Goal: Check status: Check status

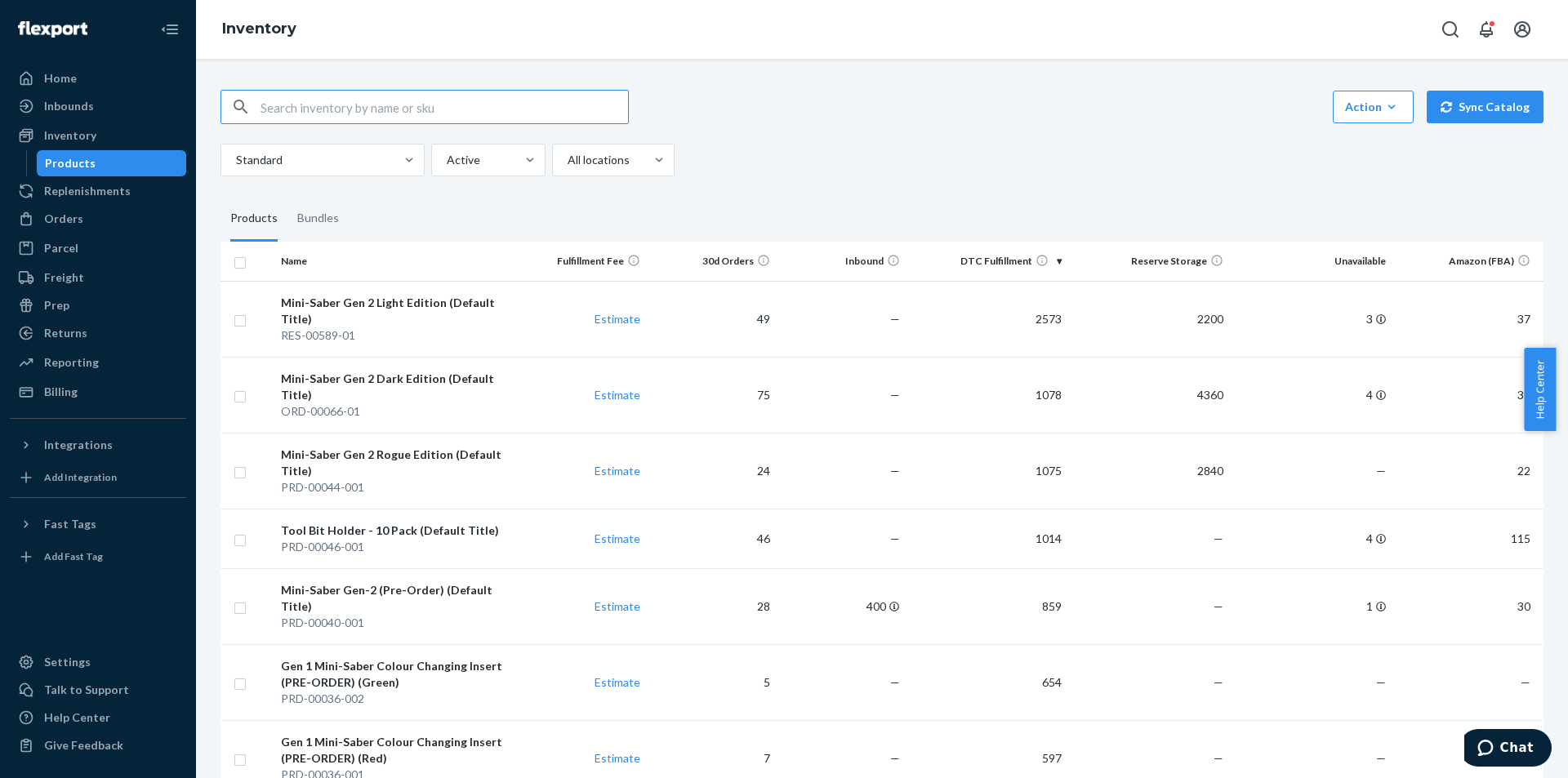
click at [380, 100] on input "text" at bounding box center [444, 107] width 368 height 33
type input "safety glasses"
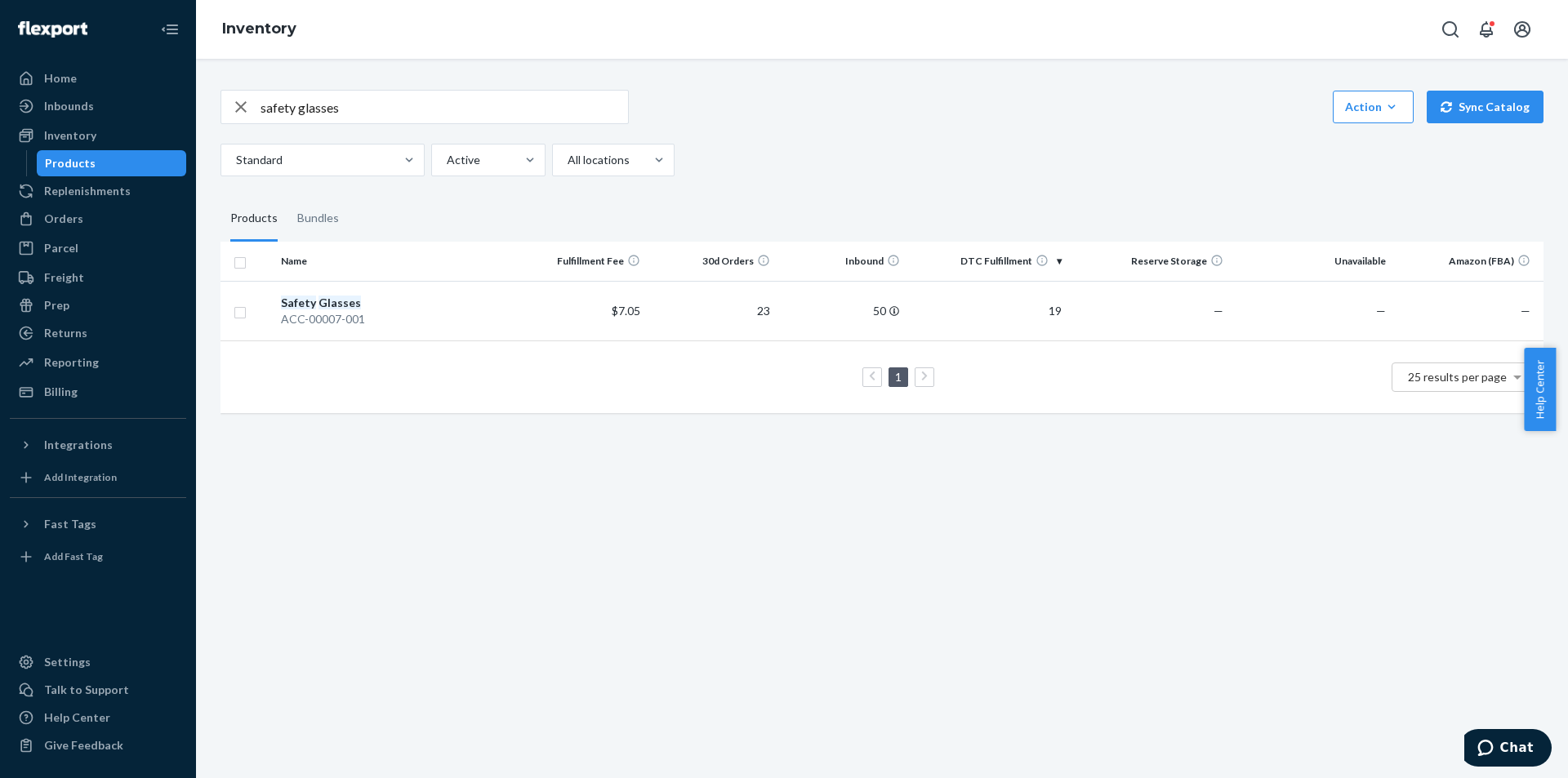
click at [592, 394] on div "1 25 results per page" at bounding box center [882, 376] width 1297 height 52
click at [117, 104] on div "Inbounds" at bounding box center [98, 106] width 174 height 23
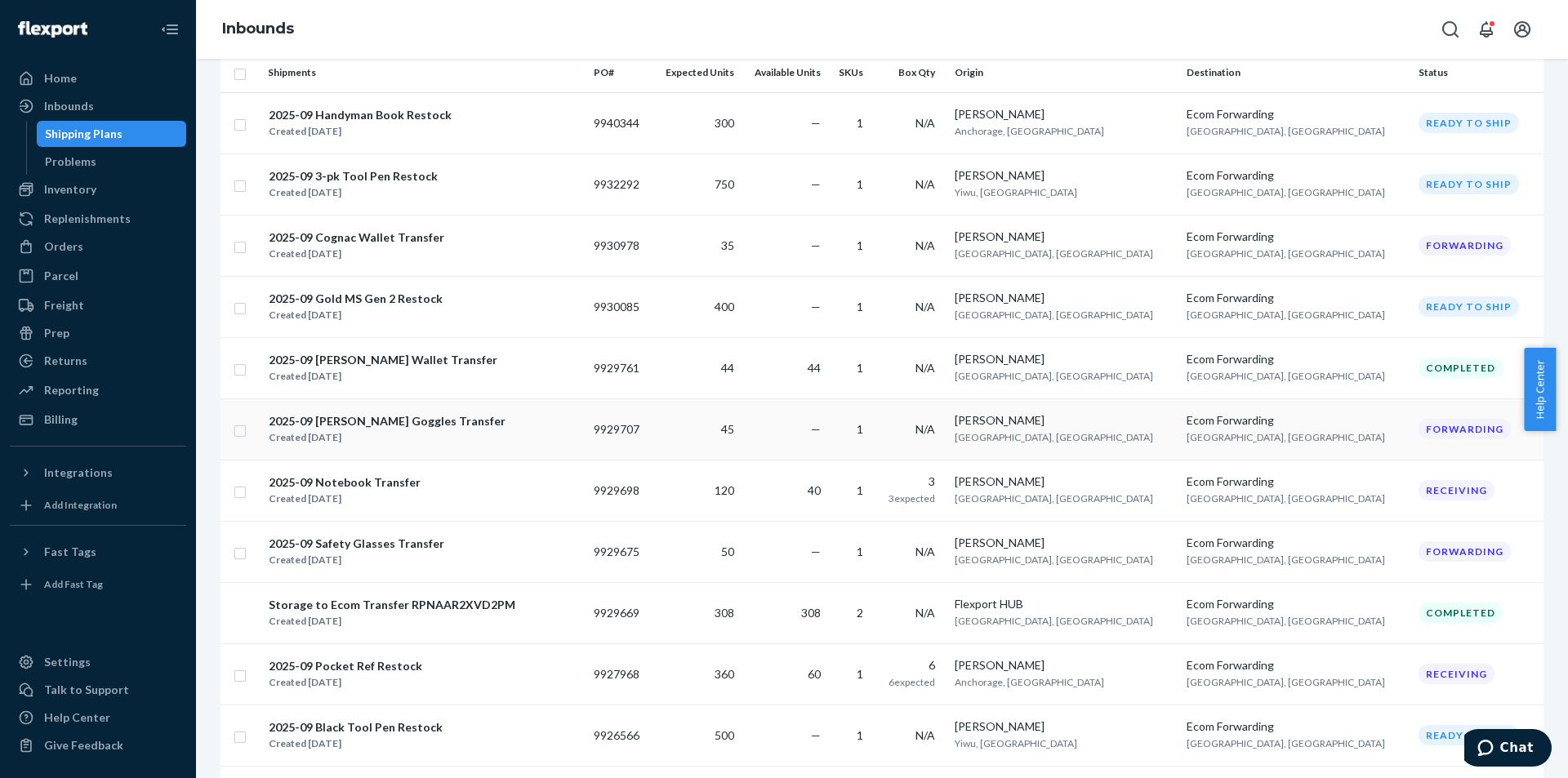
scroll to position [163, 0]
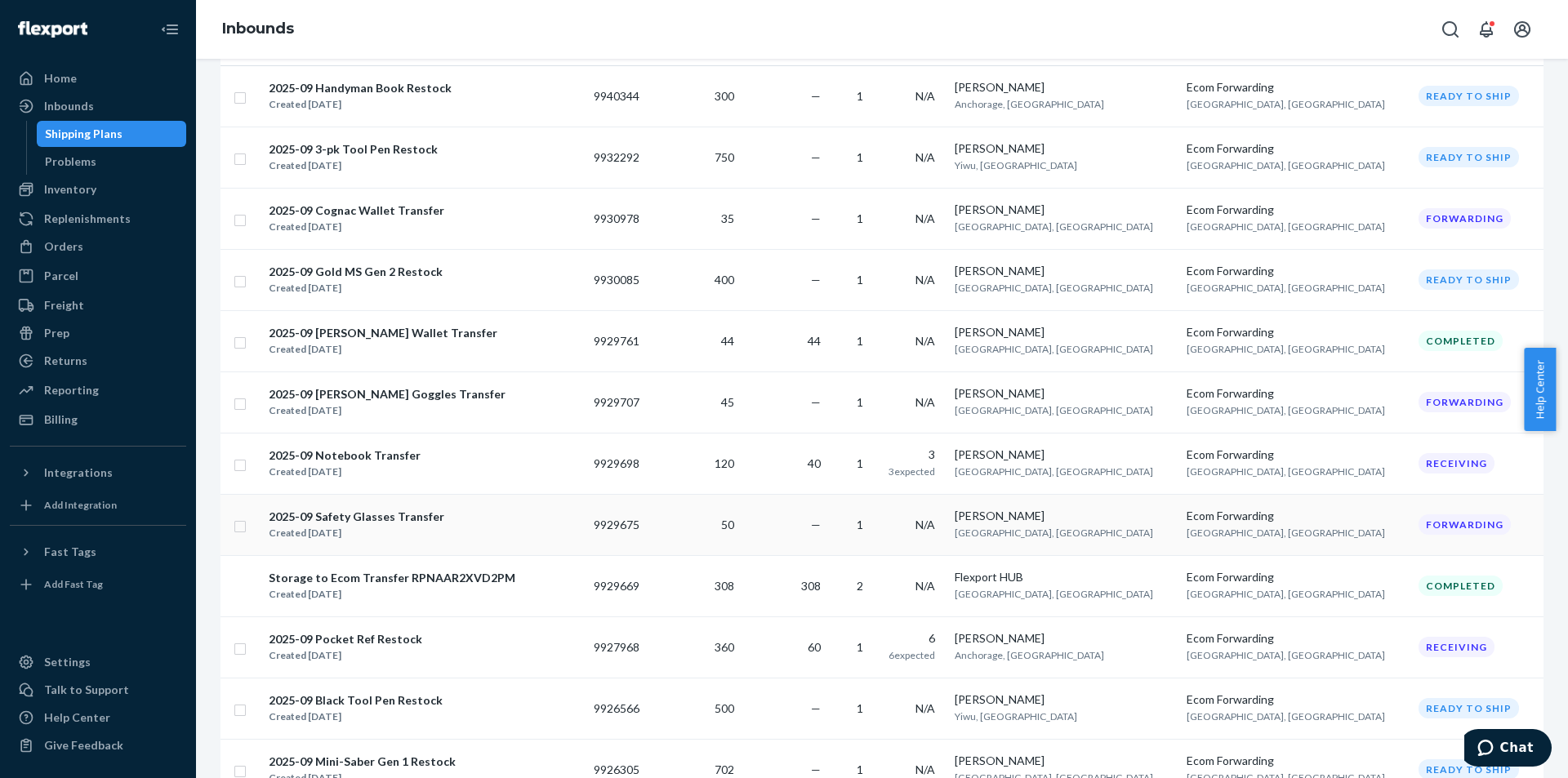
click at [475, 522] on div "2025-09 Safety Glasses Transfer Created [DATE]" at bounding box center [425, 525] width 313 height 34
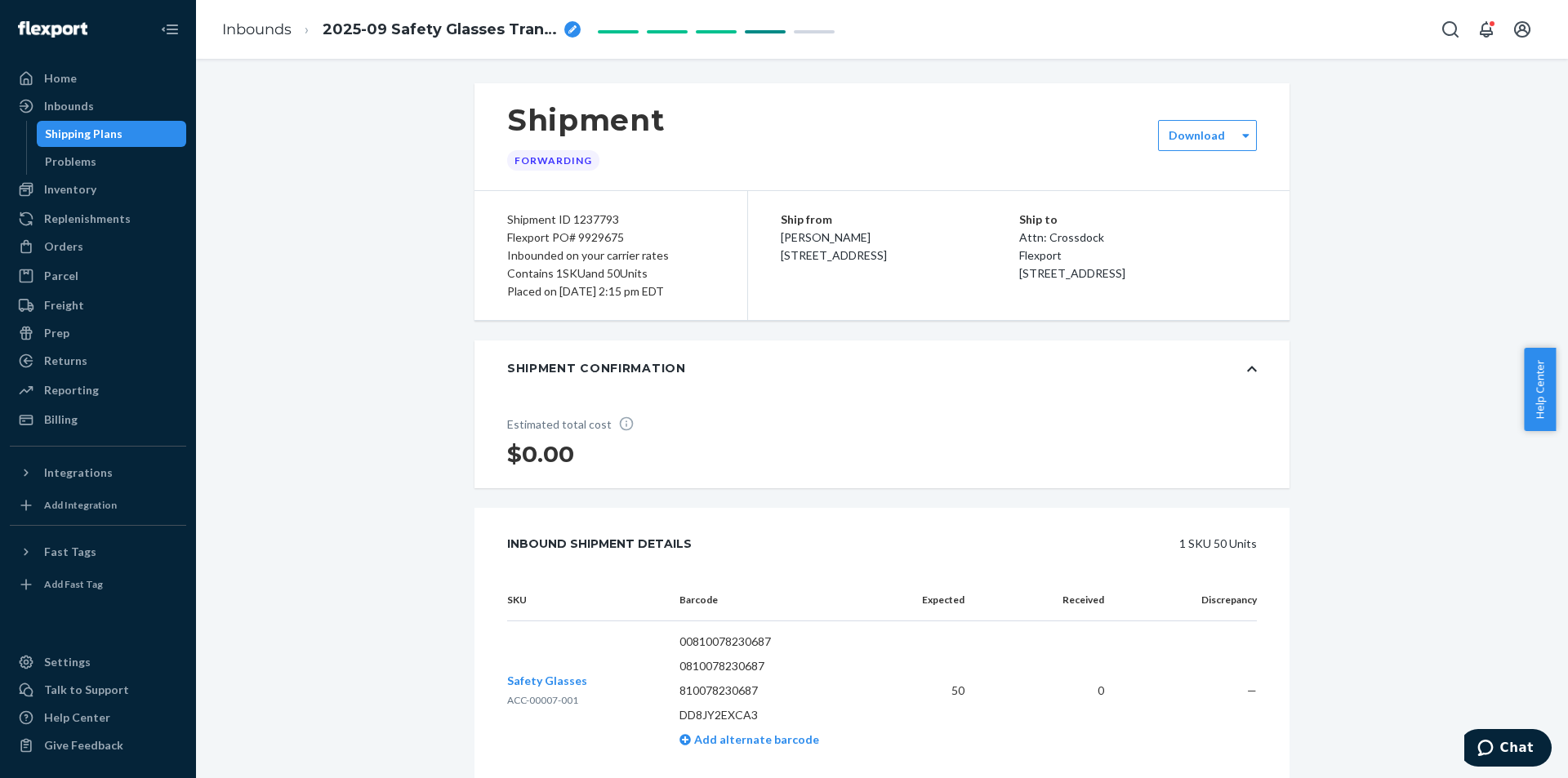
click at [444, 406] on div "Shipment Forwarding Download Shipment ID 1237793 Flexport PO# 9929675 Inbounded…" at bounding box center [882, 621] width 1348 height 1076
click at [92, 101] on div "Inbounds" at bounding box center [98, 106] width 174 height 23
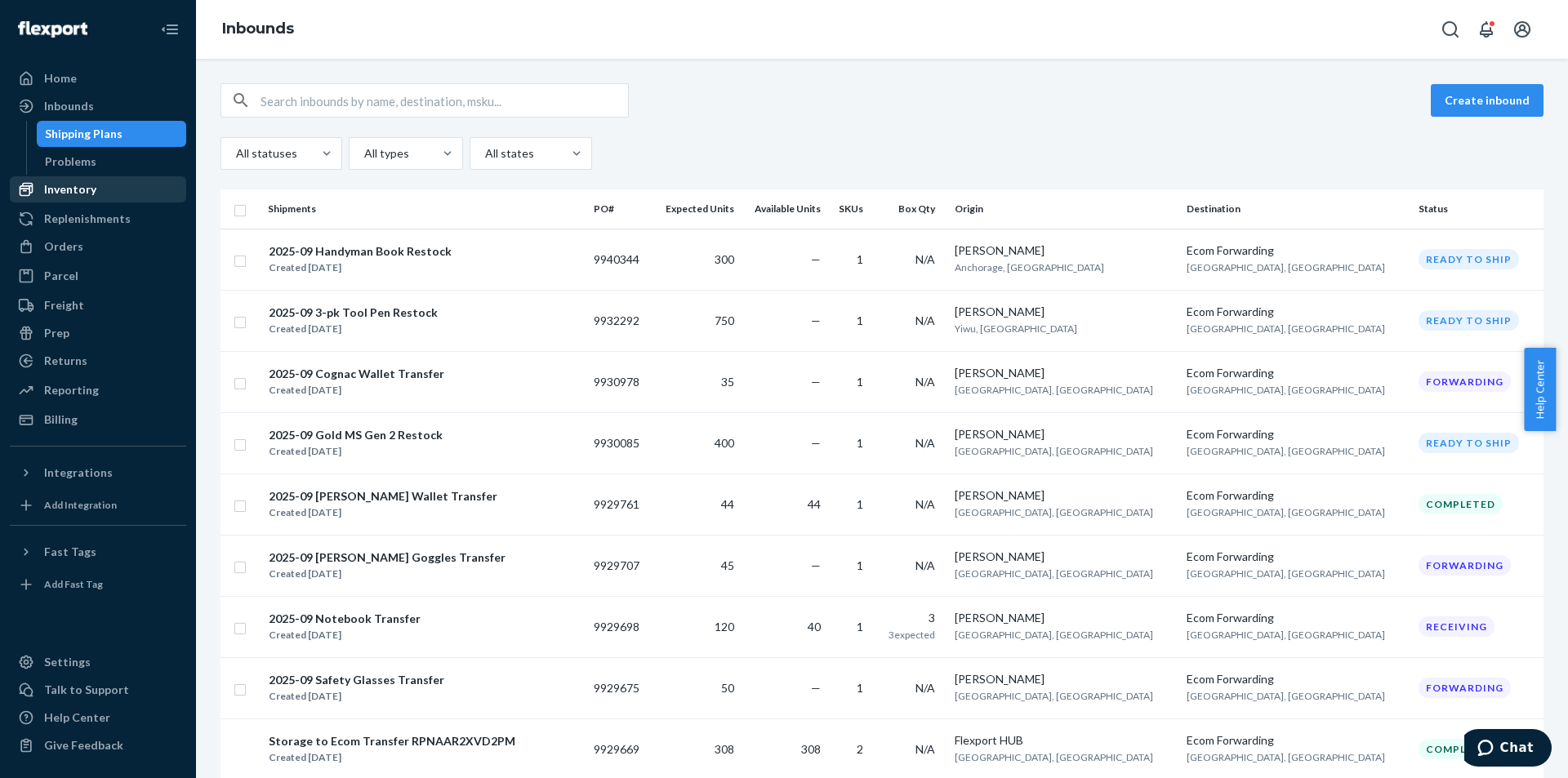
click at [107, 186] on div "Inventory" at bounding box center [98, 190] width 174 height 23
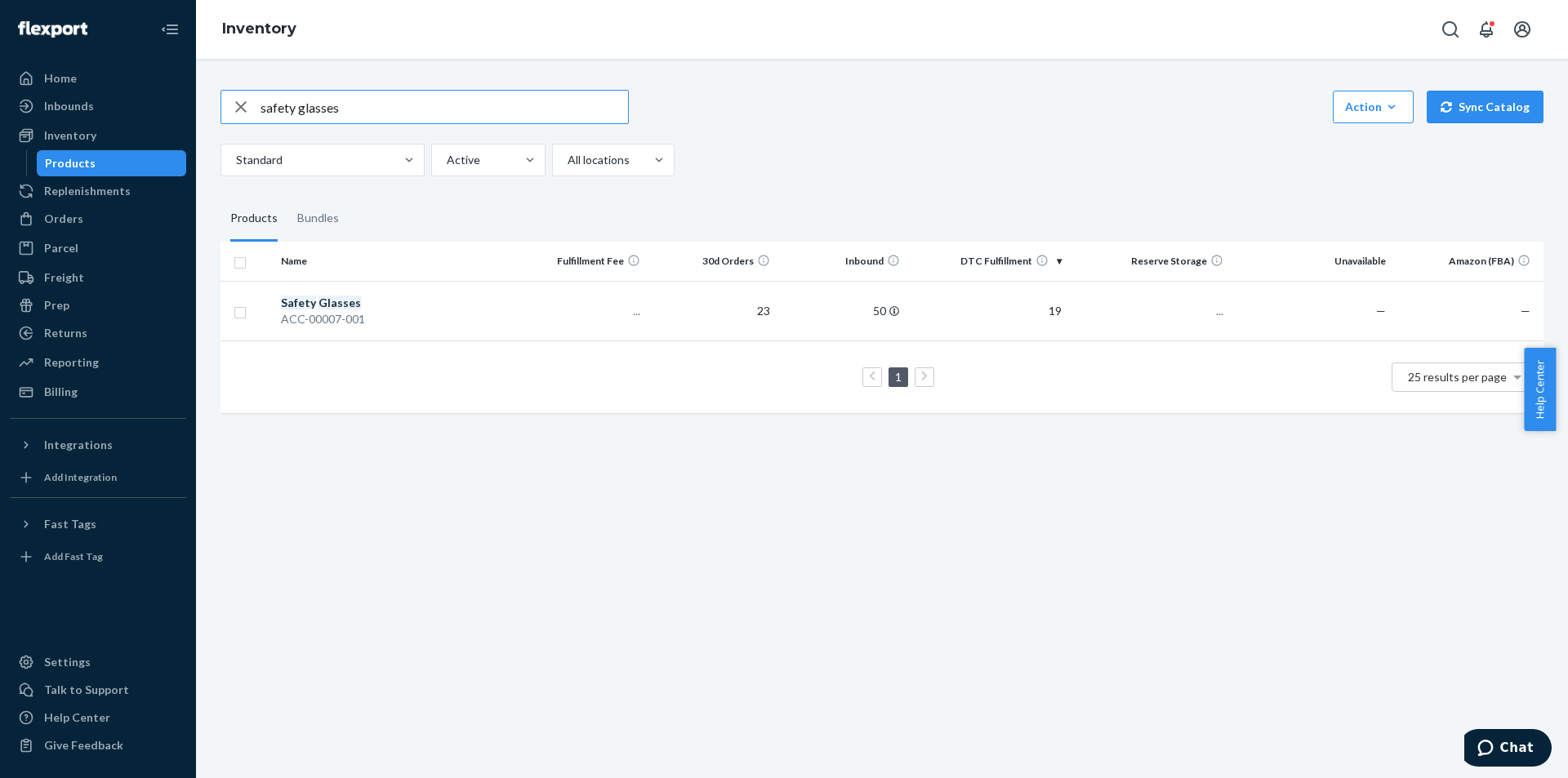
drag, startPoint x: 360, startPoint y: 110, endPoint x: 208, endPoint y: 100, distance: 152.3
click at [208, 100] on div "safety glasses Action Create product Create bundle Bulk create products Bulk up…" at bounding box center [882, 418] width 1373 height 720
type input "tool pen"
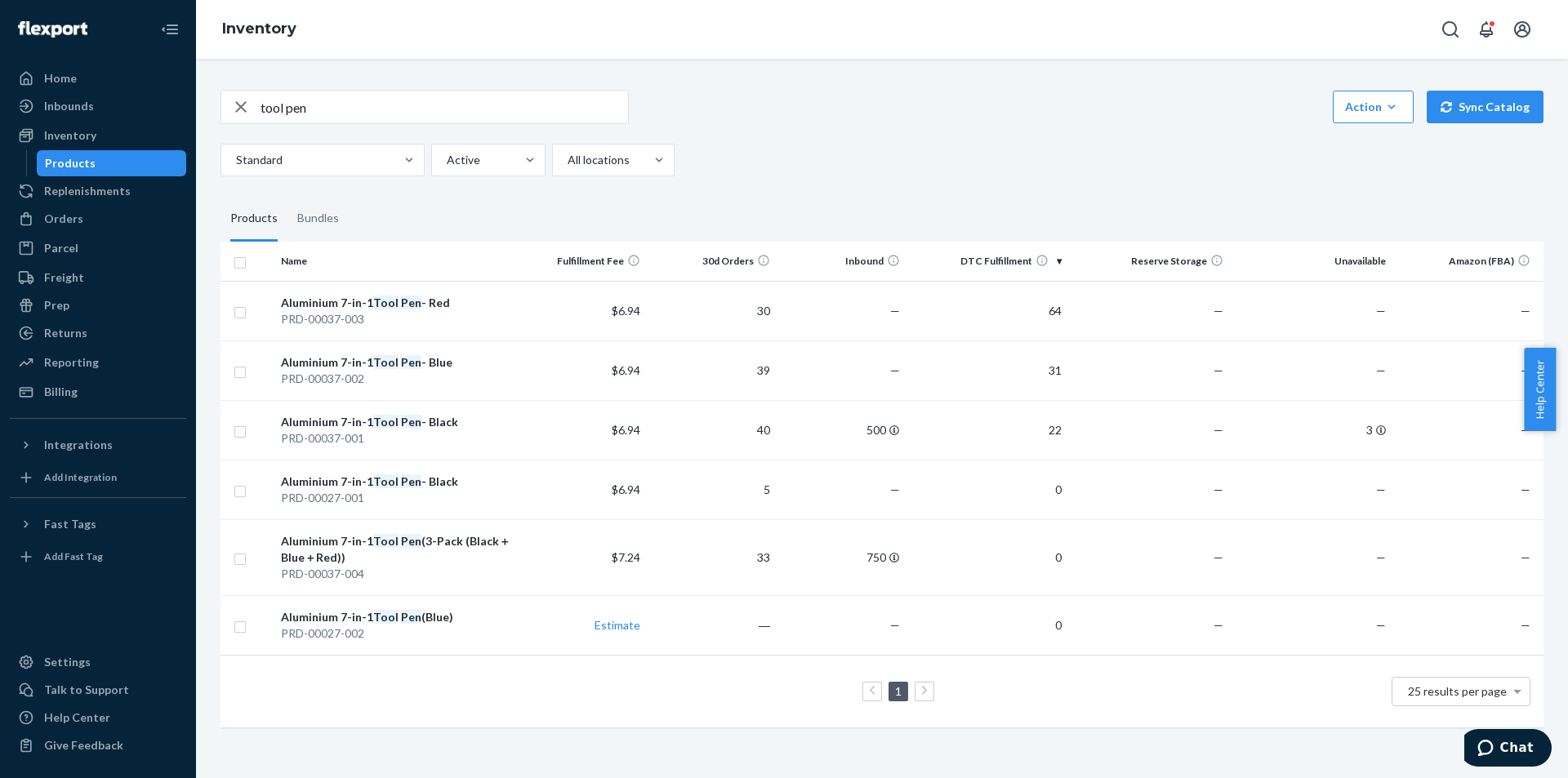
click at [822, 133] on div "tool pen Action Create product Create bundle Bulk create products Bulk update p…" at bounding box center [882, 133] width 1324 height 87
click at [235, 113] on icon "button" at bounding box center [241, 107] width 20 height 33
click at [740, 114] on div "Action Create product Create bundle Bulk create products Bulk update products B…" at bounding box center [882, 107] width 1324 height 34
